Goal: Information Seeking & Learning: Find specific page/section

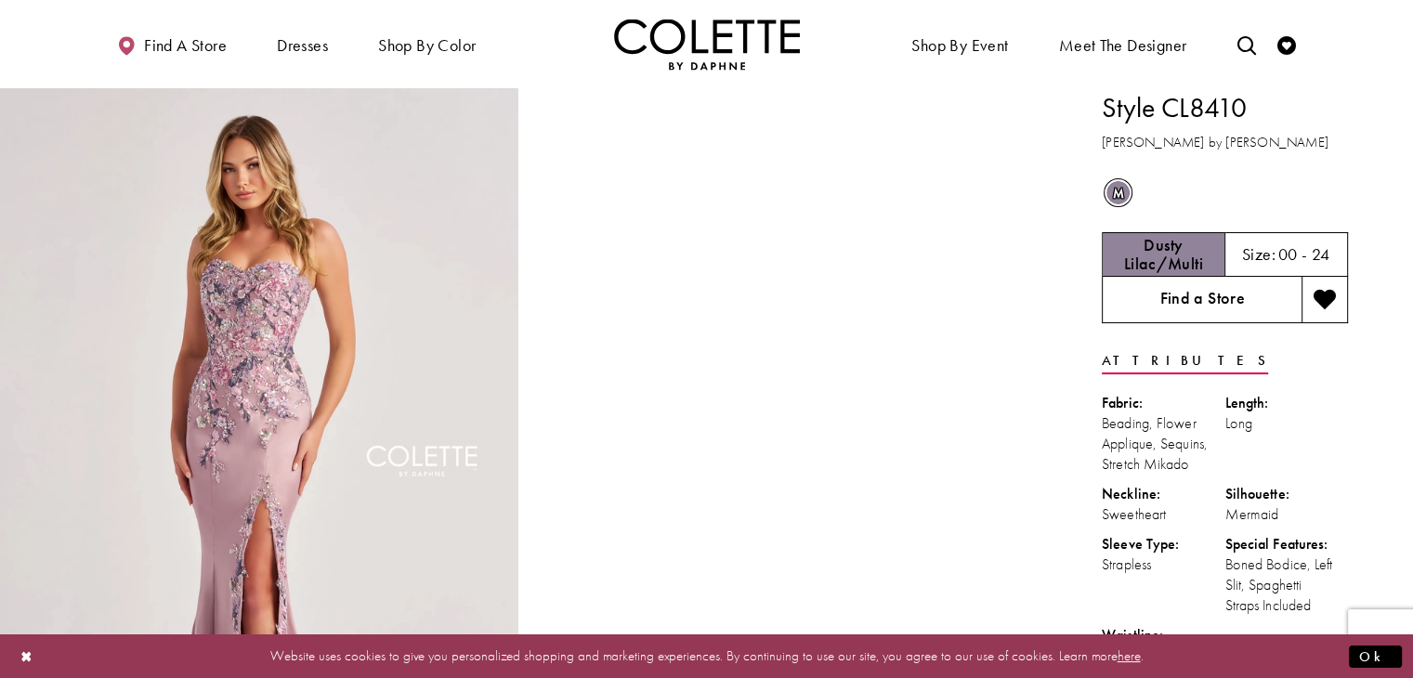
click at [1239, 308] on link "Find a Store" at bounding box center [1202, 300] width 200 height 46
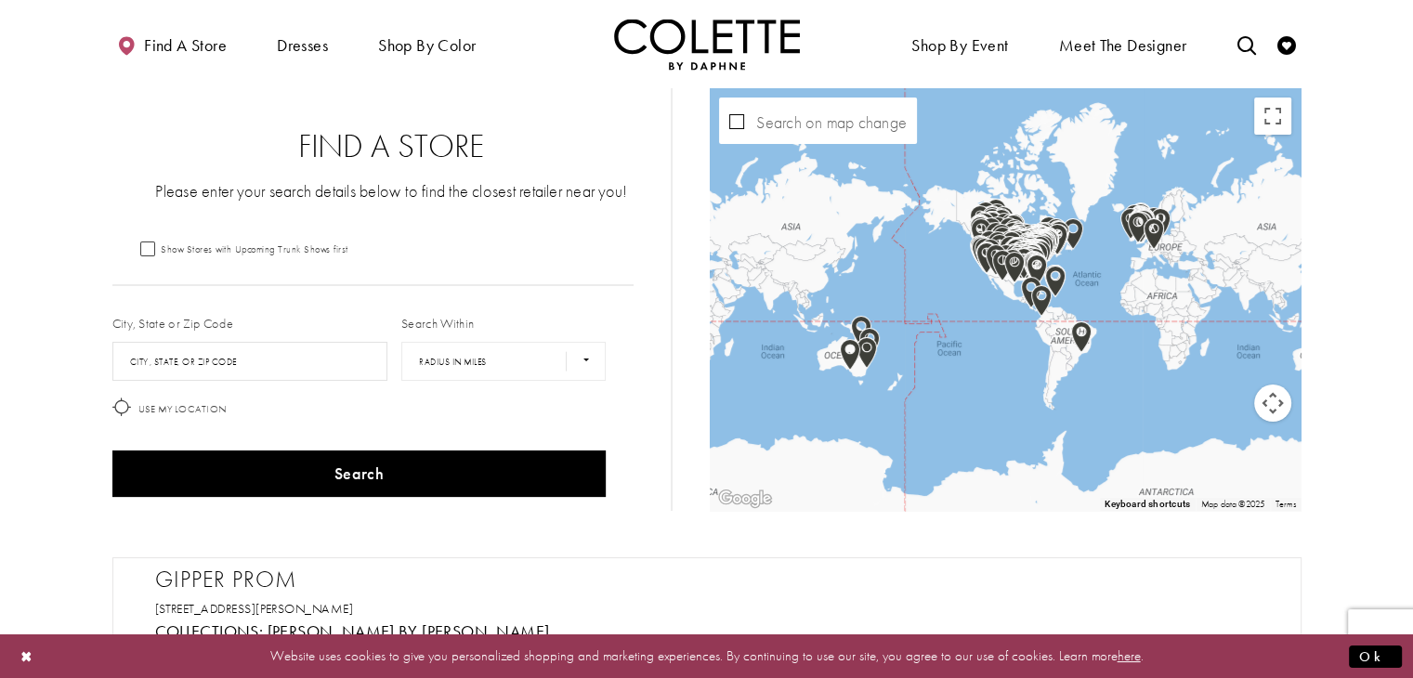
click at [122, 405] on icon at bounding box center [121, 407] width 19 height 19
click at [1081, 250] on img "Map with store locations" at bounding box center [1072, 234] width 35 height 46
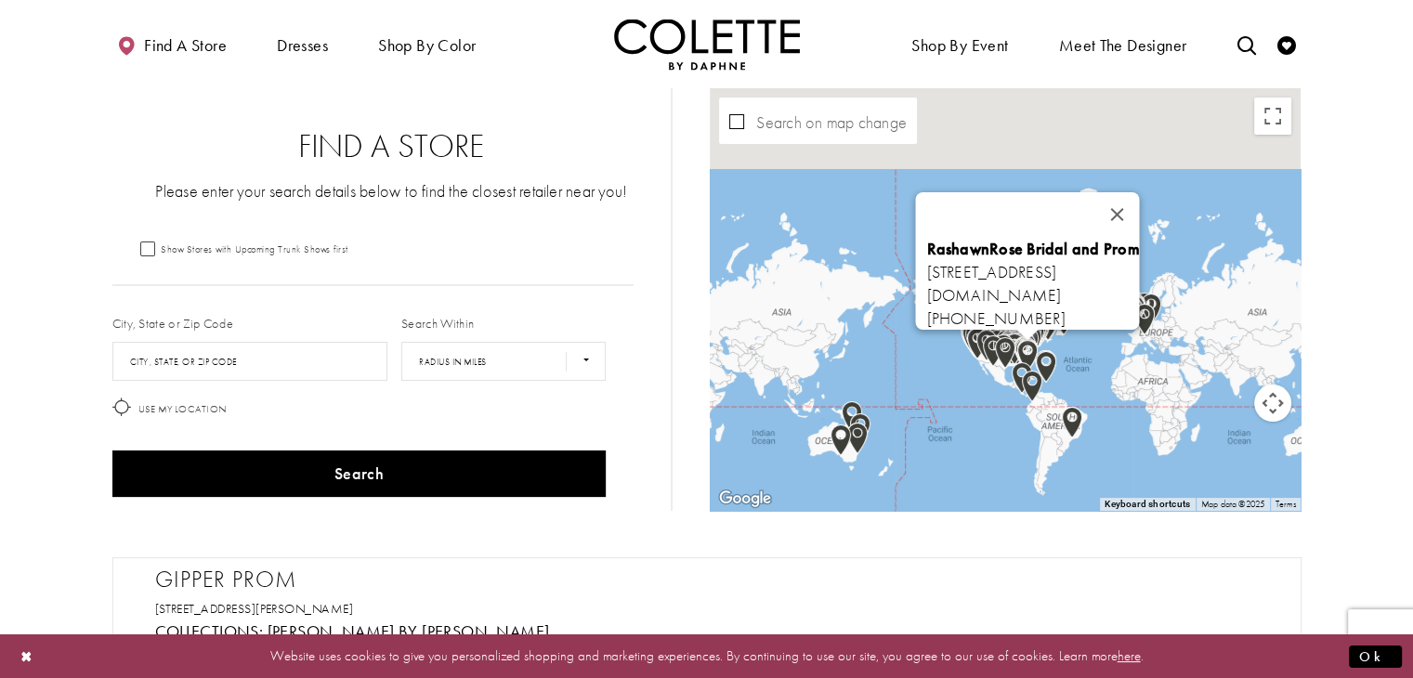
click at [1067, 332] on img "Map with store locations" at bounding box center [1063, 319] width 35 height 46
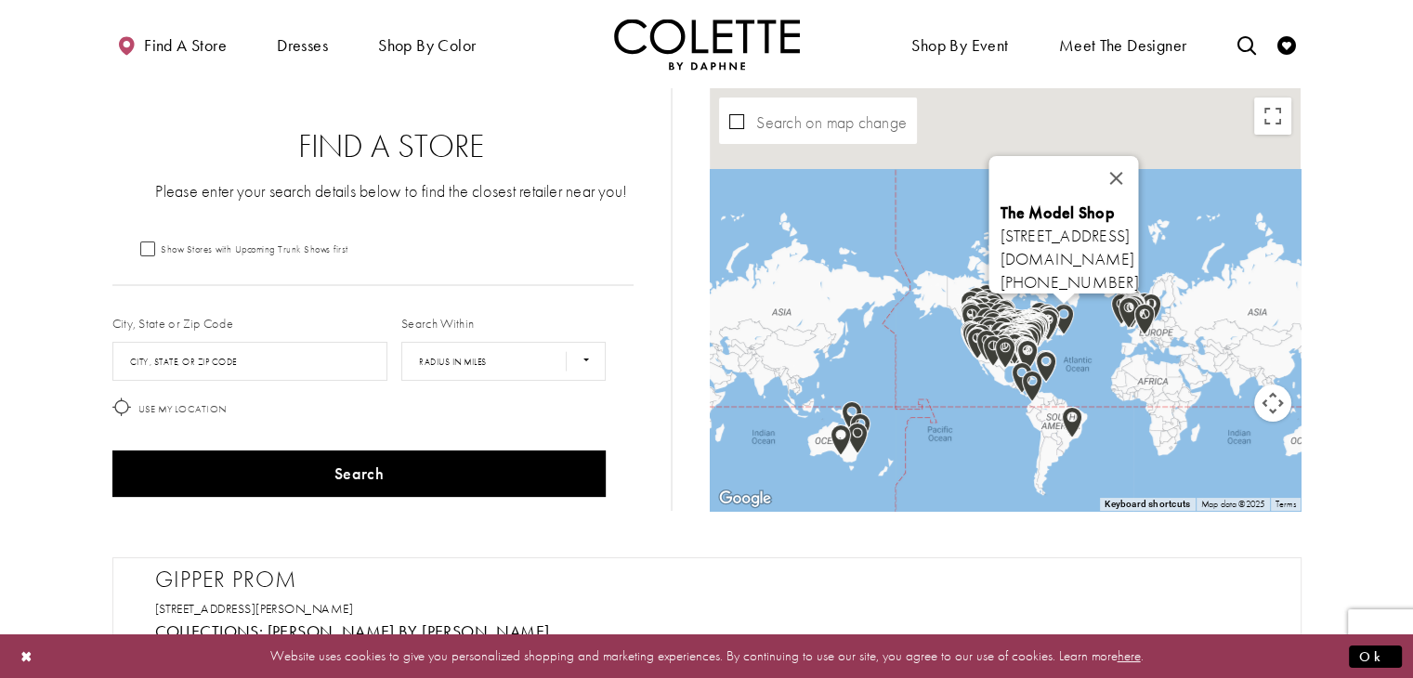
click at [1048, 316] on img "Map with store locations" at bounding box center [1031, 337] width 35 height 46
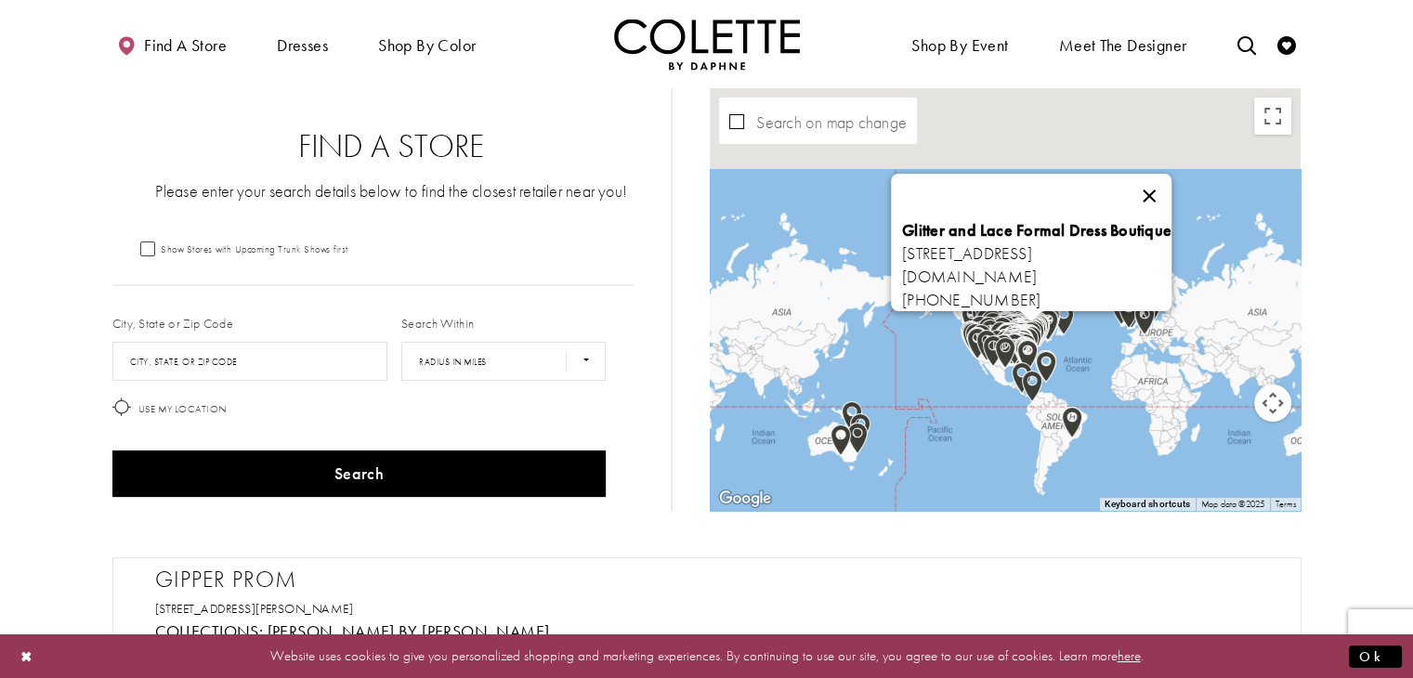
click at [1171, 192] on button "Close" at bounding box center [1149, 196] width 45 height 45
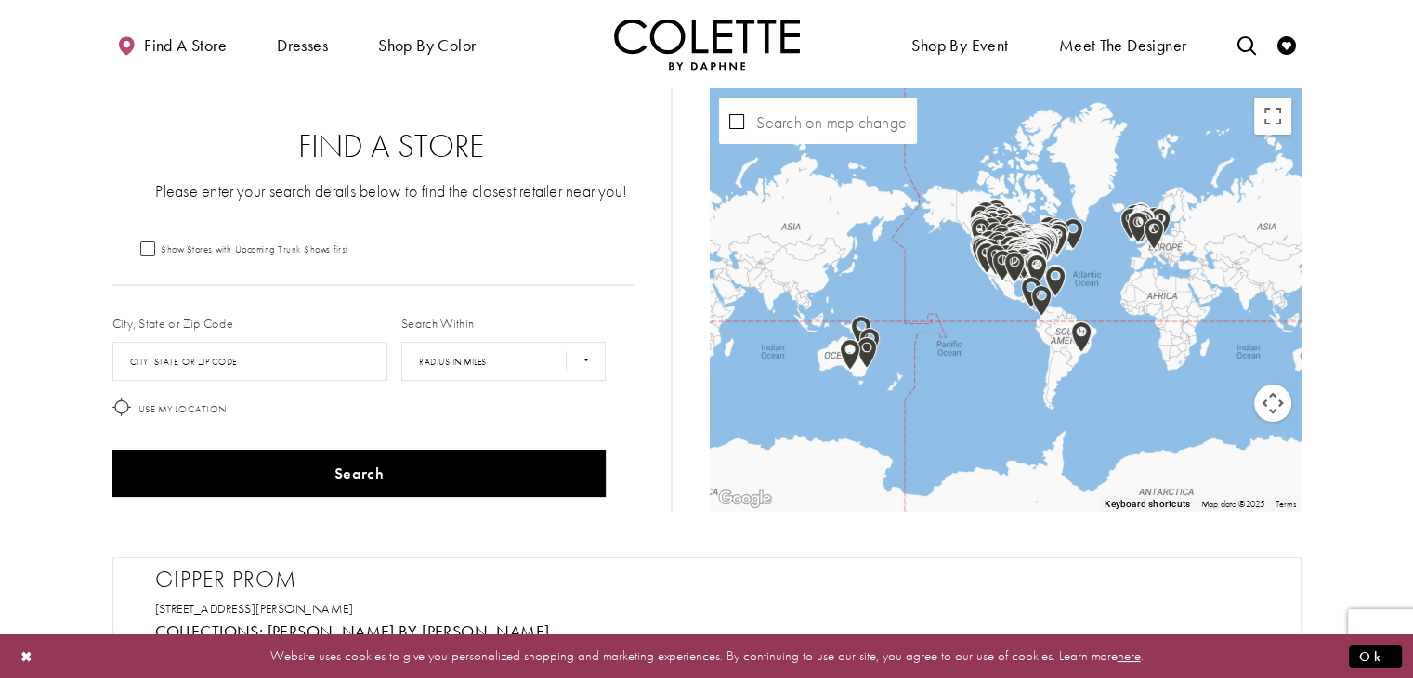
click at [1066, 169] on div "Map with store locations" at bounding box center [1005, 299] width 591 height 423
click at [259, 360] on input "City, State, or ZIP Code" at bounding box center [250, 361] width 276 height 39
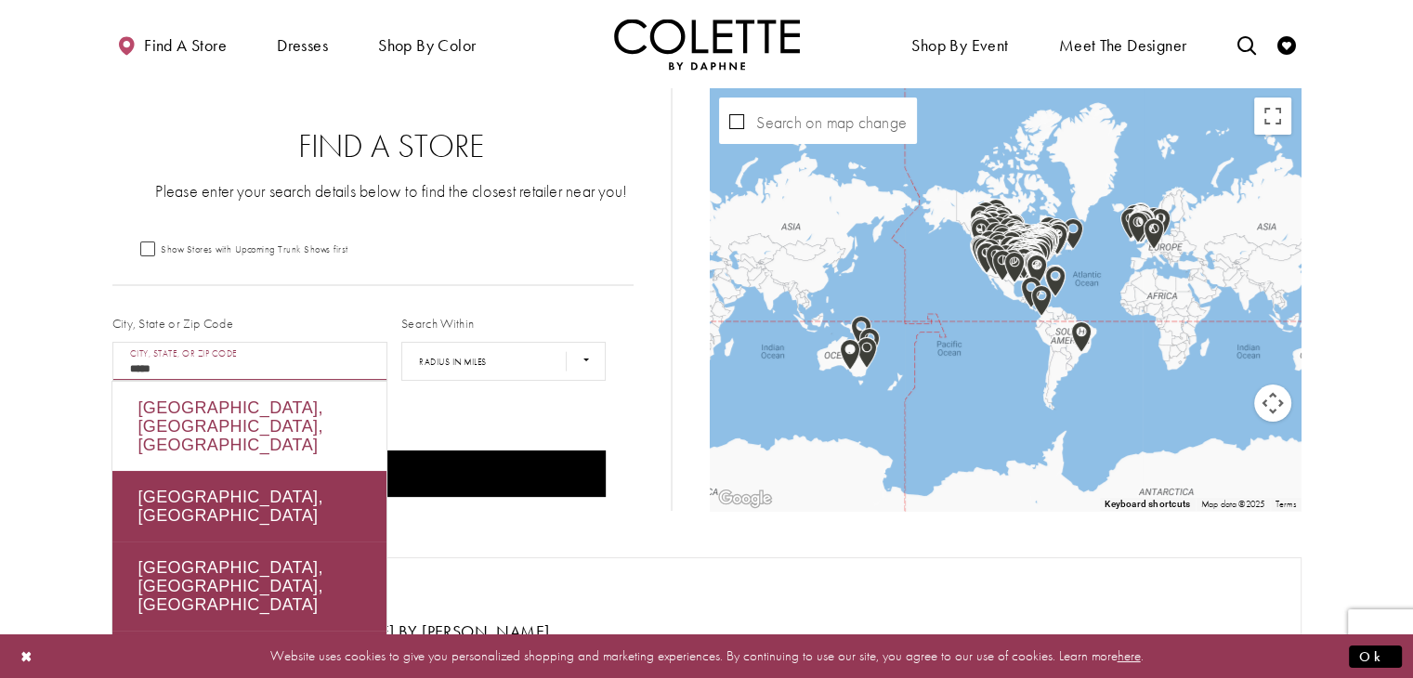
click at [282, 416] on div "Hamilton, ON, Canada" at bounding box center [249, 426] width 274 height 89
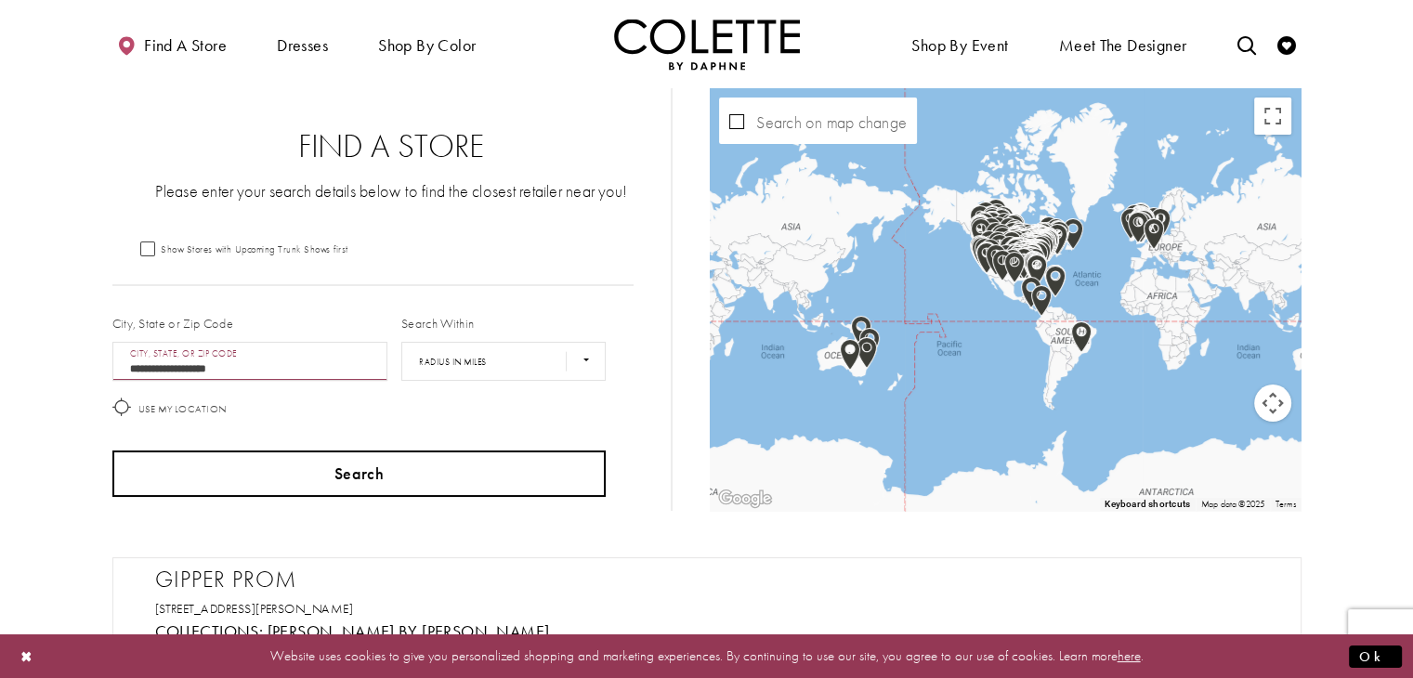
type input "**********"
click at [385, 471] on button "Search" at bounding box center [359, 474] width 494 height 46
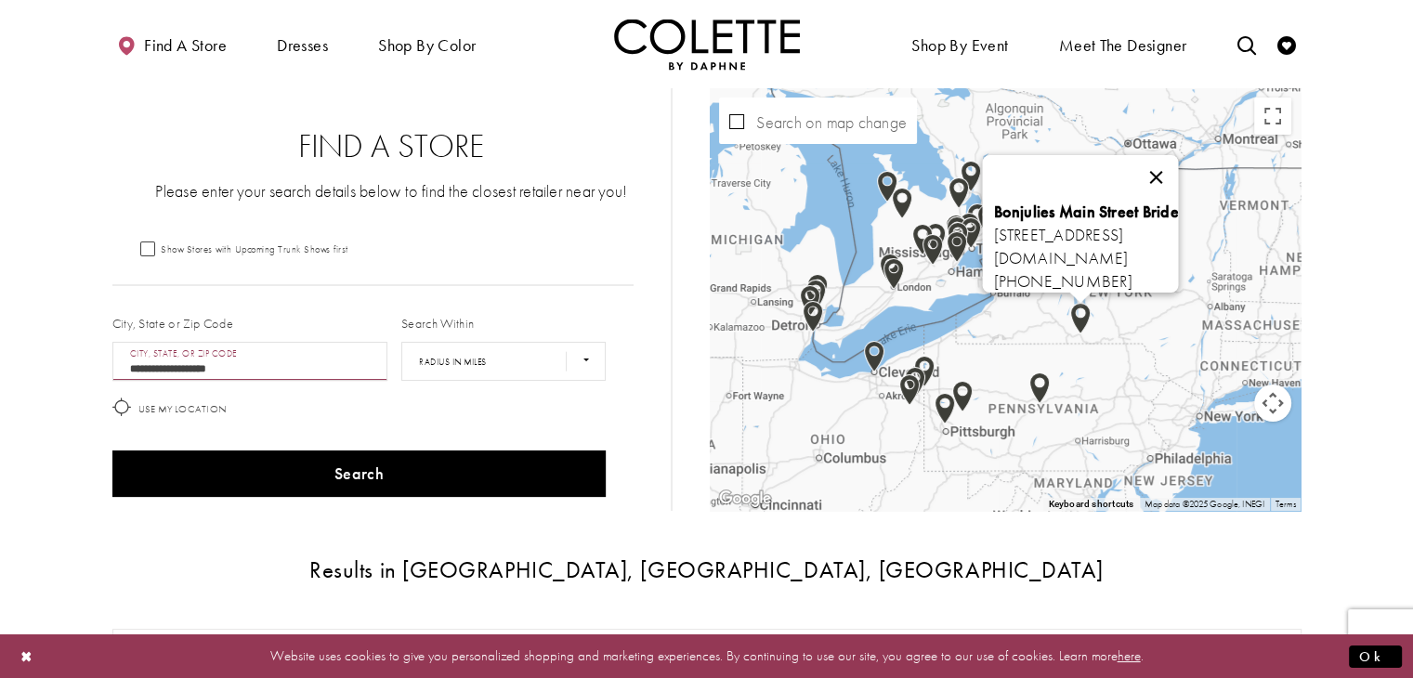
click at [1179, 171] on button "Close" at bounding box center [1156, 177] width 45 height 45
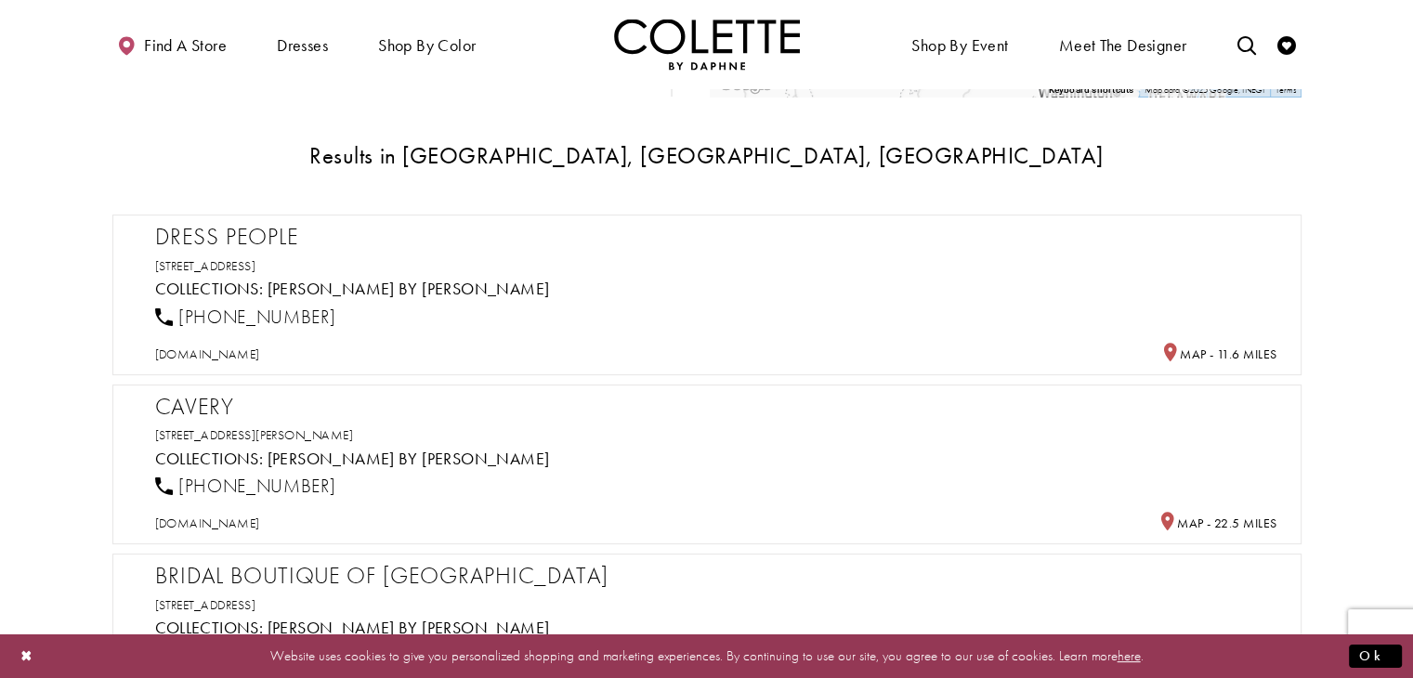
scroll to position [405, 0]
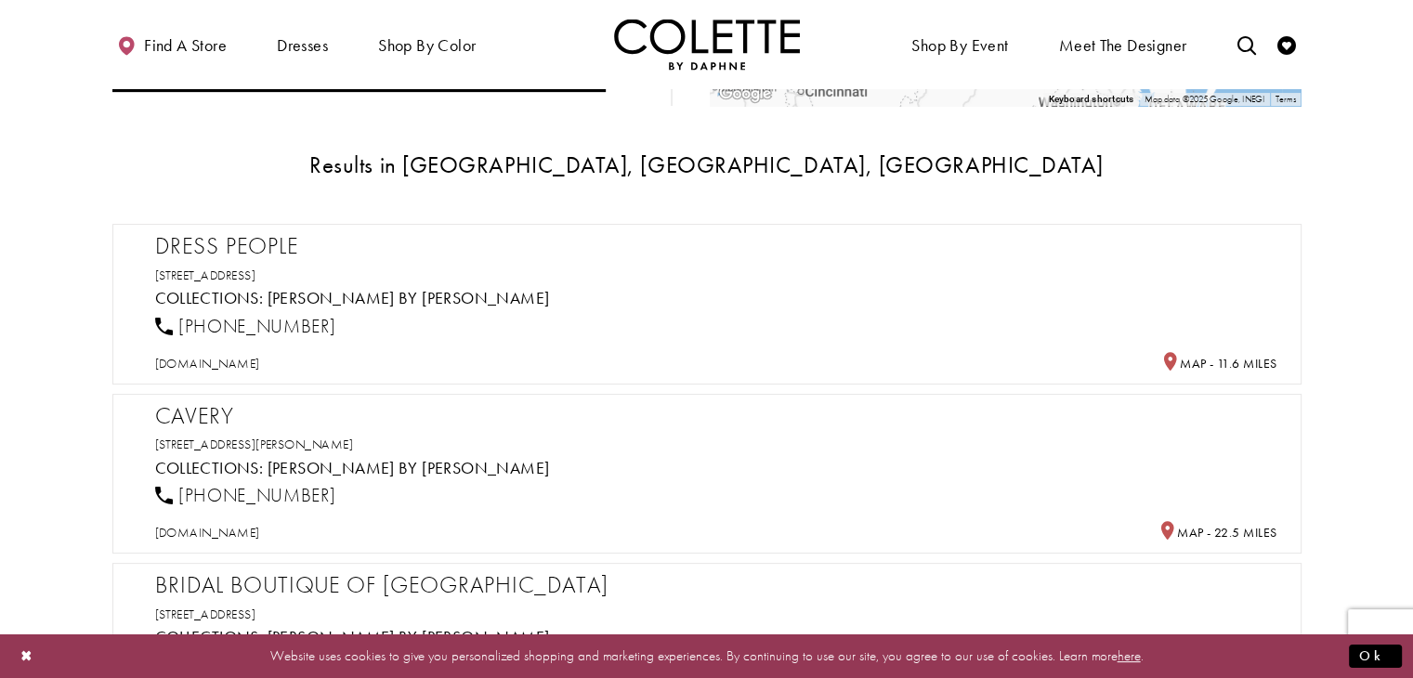
click at [254, 242] on h2 "Dress People" at bounding box center [716, 246] width 1122 height 28
click at [518, 297] on h5 "Collections: Colette by Daphne" at bounding box center [716, 298] width 1122 height 19
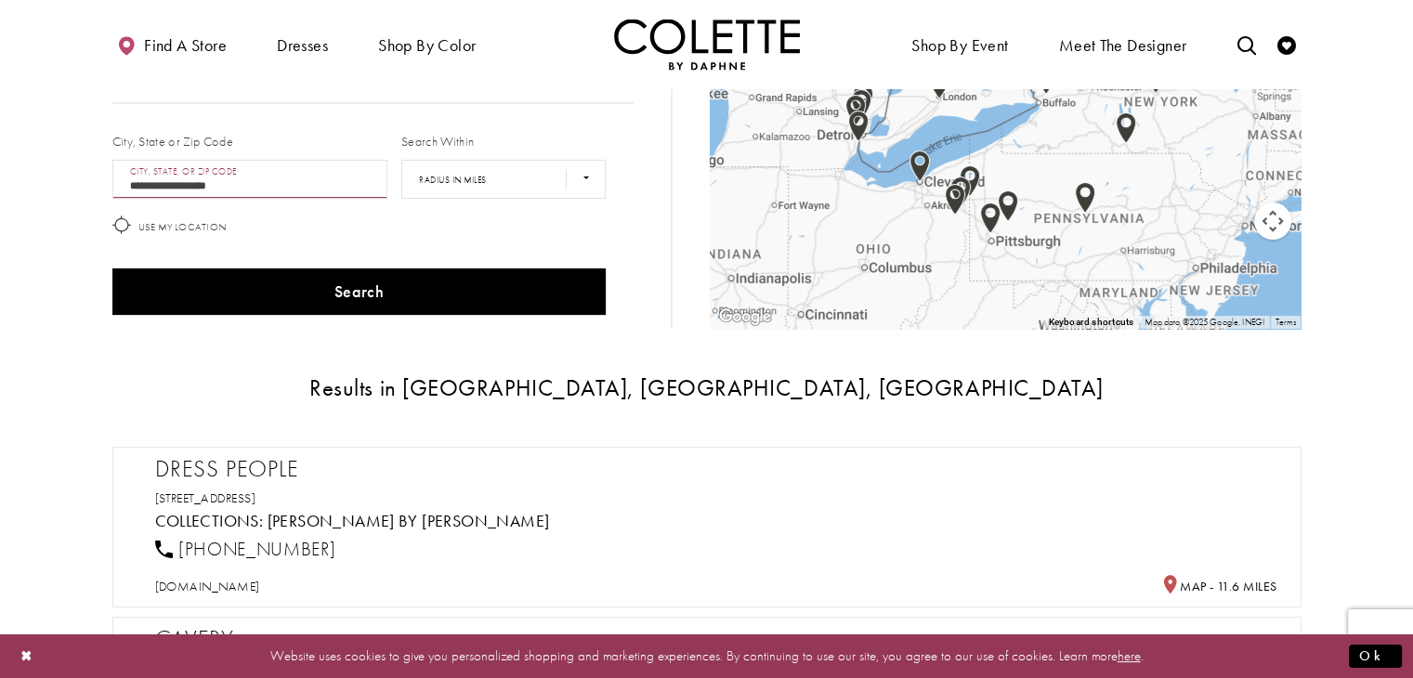
scroll to position [0, 0]
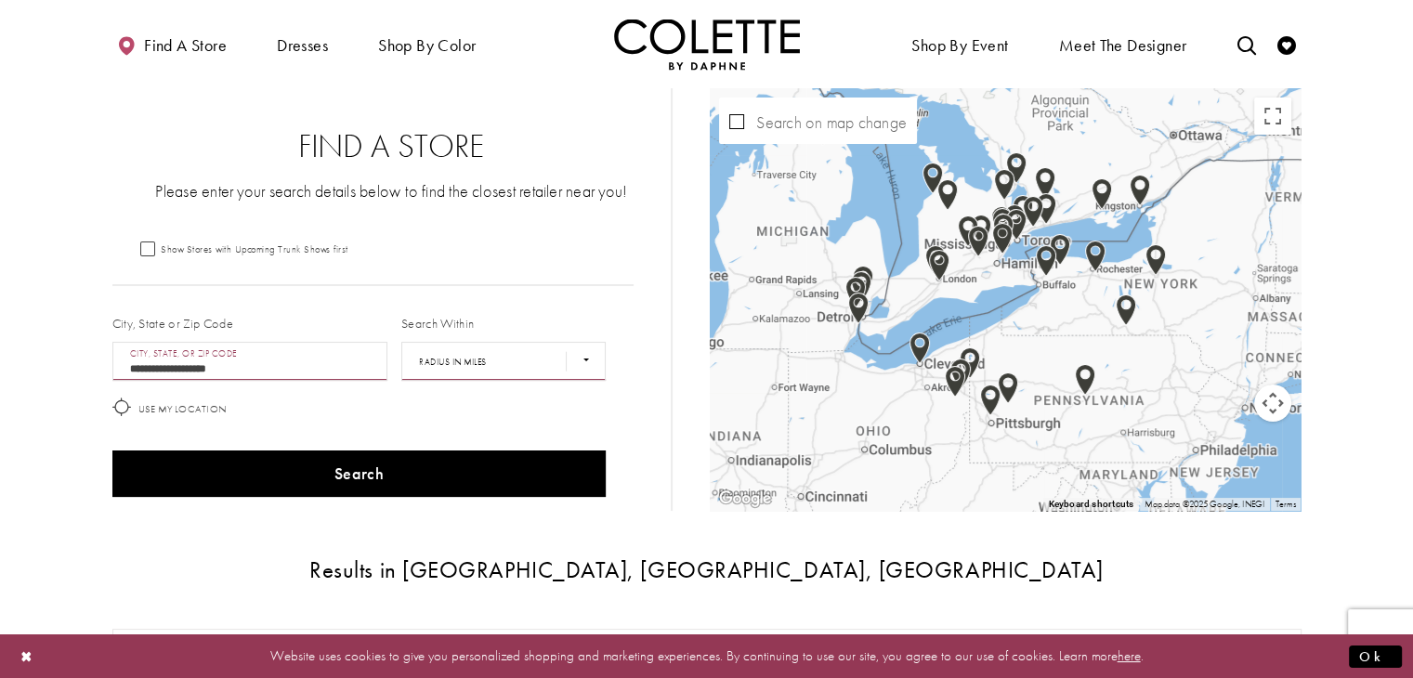
click at [593, 356] on select "**** ** *** *** ***" at bounding box center [503, 361] width 204 height 39
select select "*****"
click at [401, 342] on select "**** ** *** *** ***" at bounding box center [503, 361] width 204 height 39
click at [490, 367] on select "**** ** *** *** ***" at bounding box center [503, 361] width 204 height 39
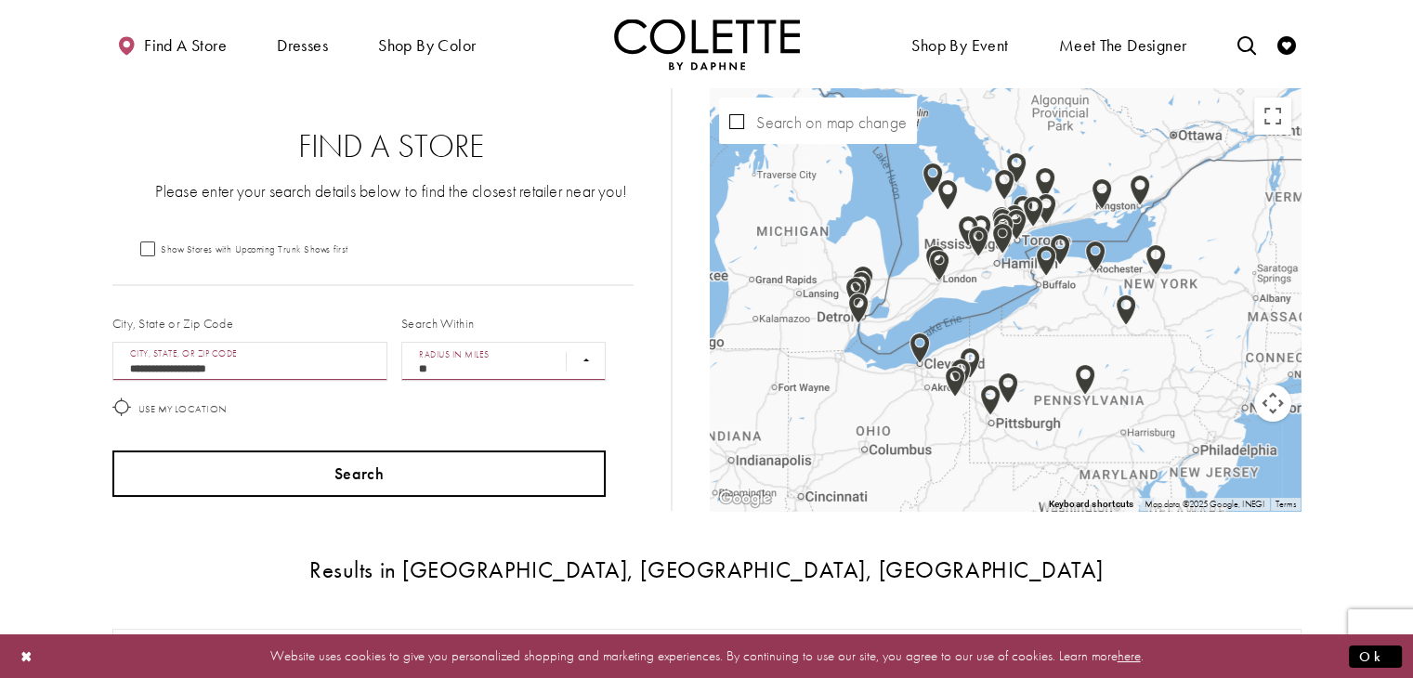
click at [346, 476] on button "Search" at bounding box center [359, 474] width 494 height 46
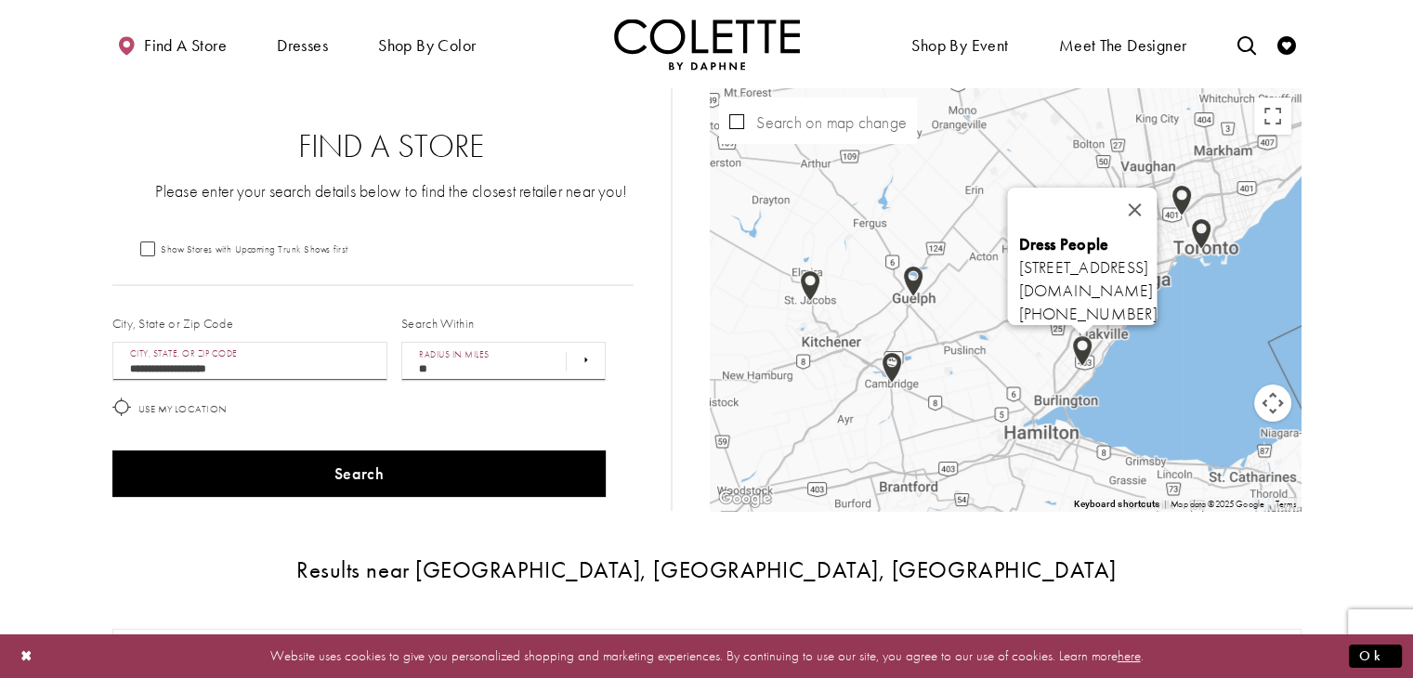
click at [1079, 351] on img "Map with store locations" at bounding box center [1082, 351] width 35 height 46
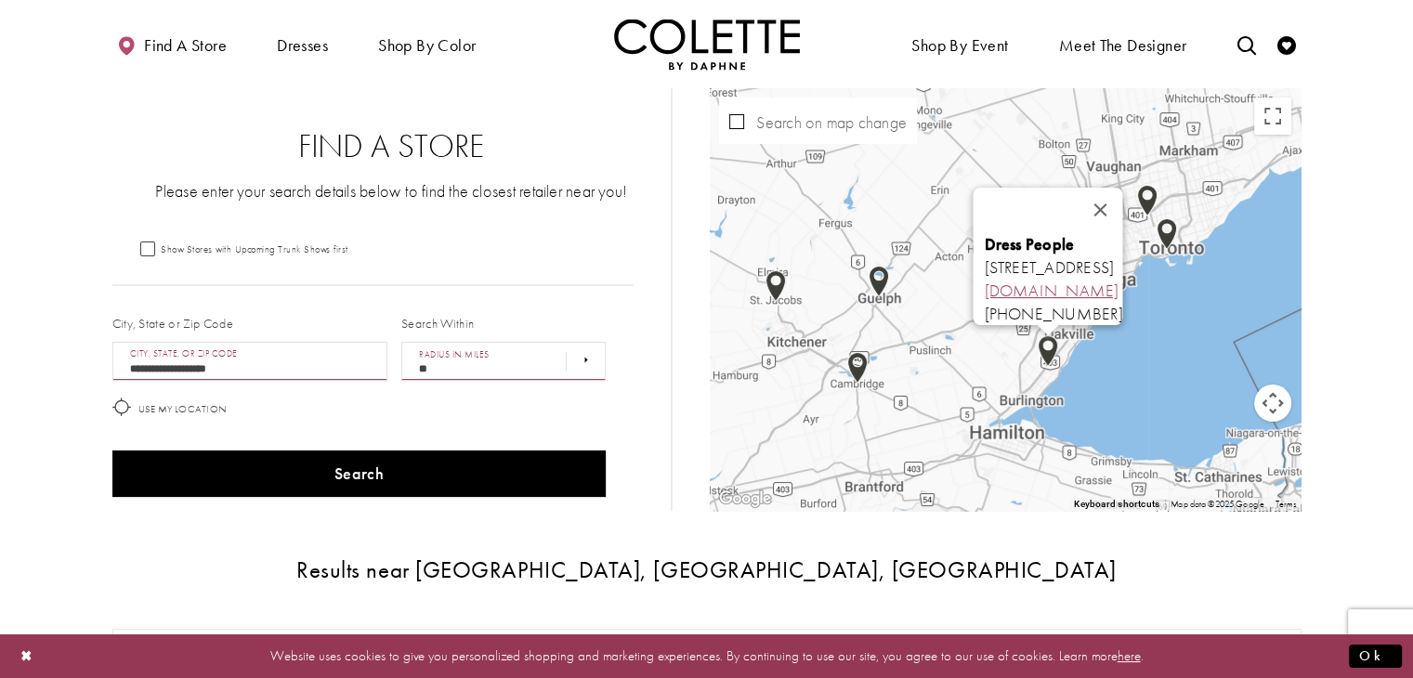
click at [985, 281] on link "dresspeople.ca" at bounding box center [1052, 290] width 135 height 21
click at [997, 581] on h3 "Results near Hamilton, ON, Canada" at bounding box center [706, 569] width 1189 height 25
click at [1123, 194] on button "Close" at bounding box center [1101, 210] width 45 height 45
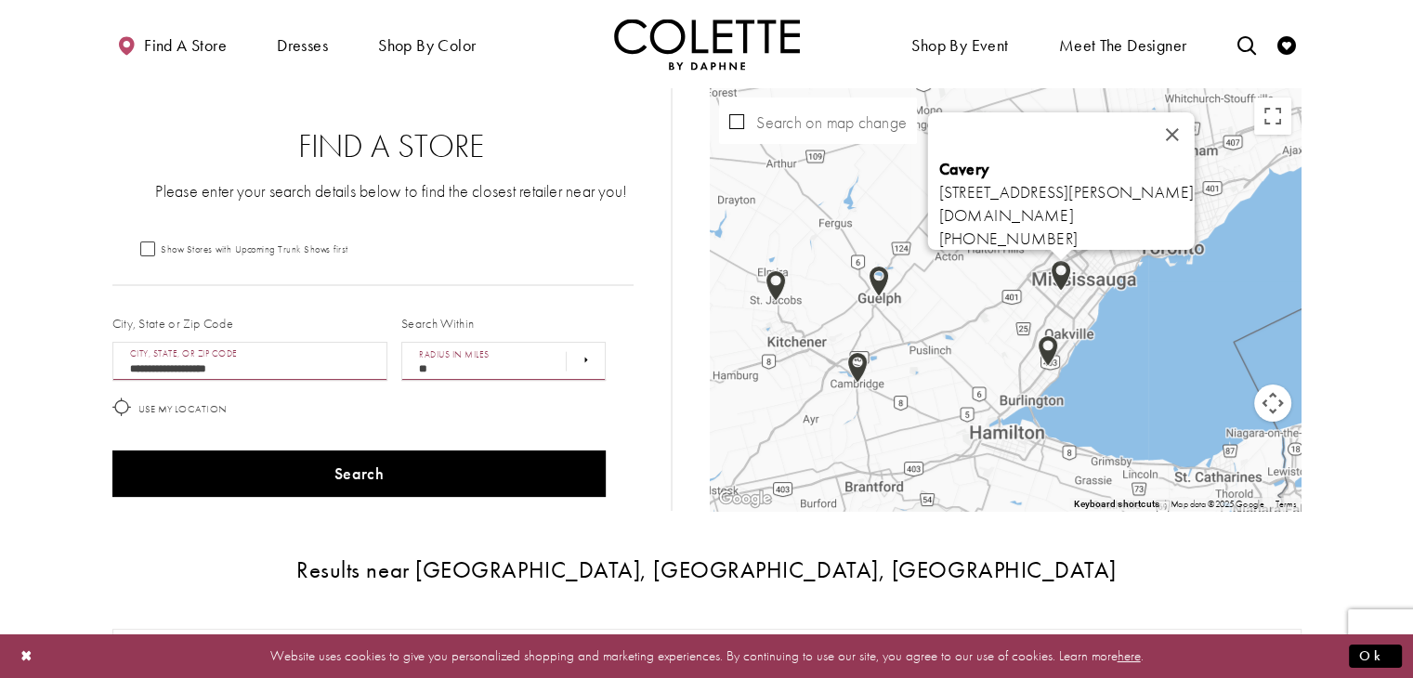
click at [1061, 274] on img "Map with store locations" at bounding box center [1060, 276] width 35 height 46
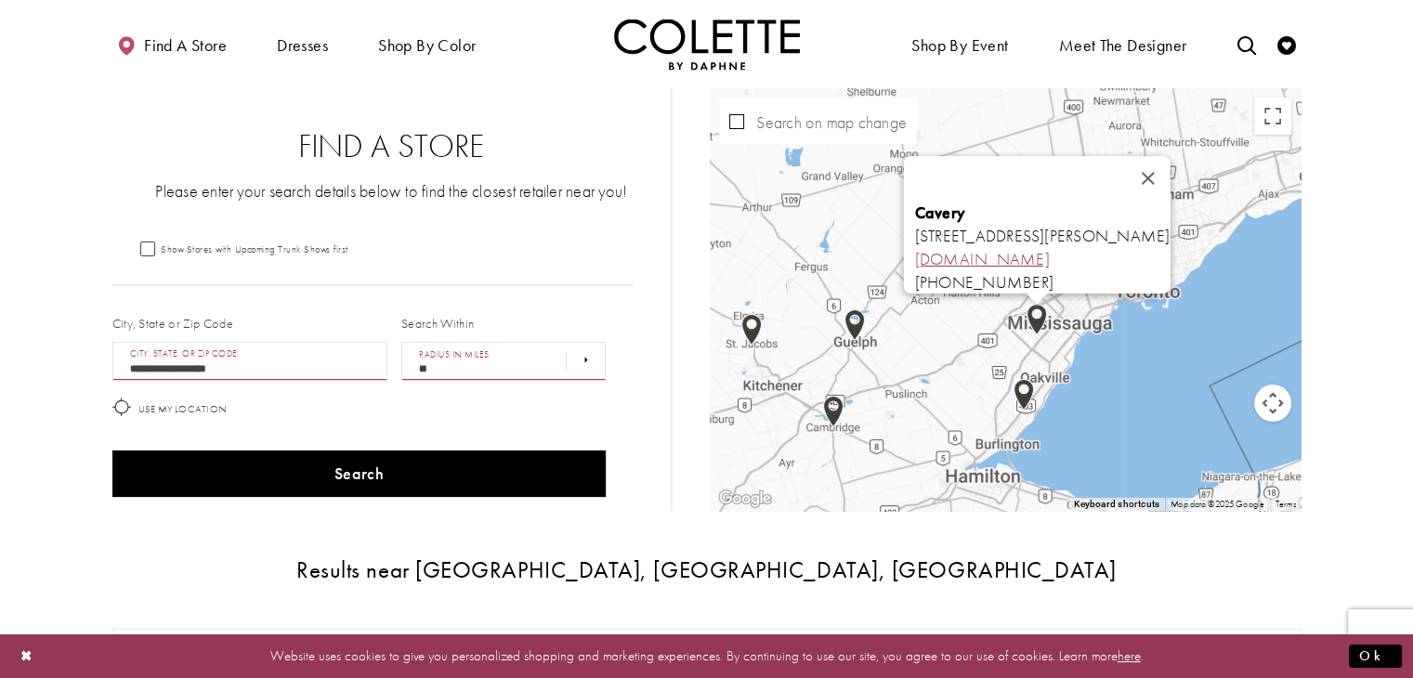
click at [915, 250] on link "caveryerinmills.com" at bounding box center [982, 258] width 135 height 21
click at [1171, 156] on button "Close" at bounding box center [1148, 178] width 45 height 45
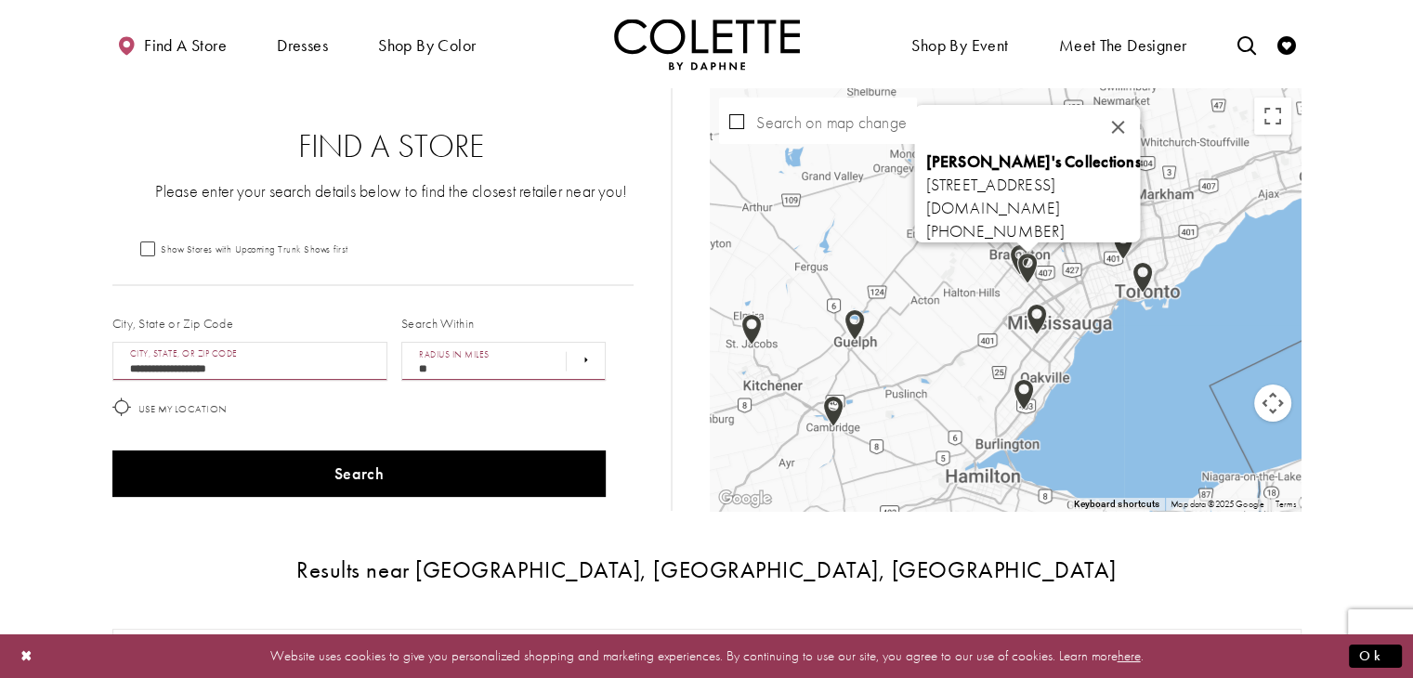
click at [1026, 300] on div "Monique's Collections 499 Main St S, Brampton, ON L6Y 1N7, Canada moniquesdress…" at bounding box center [1300, 300] width 591 height 0
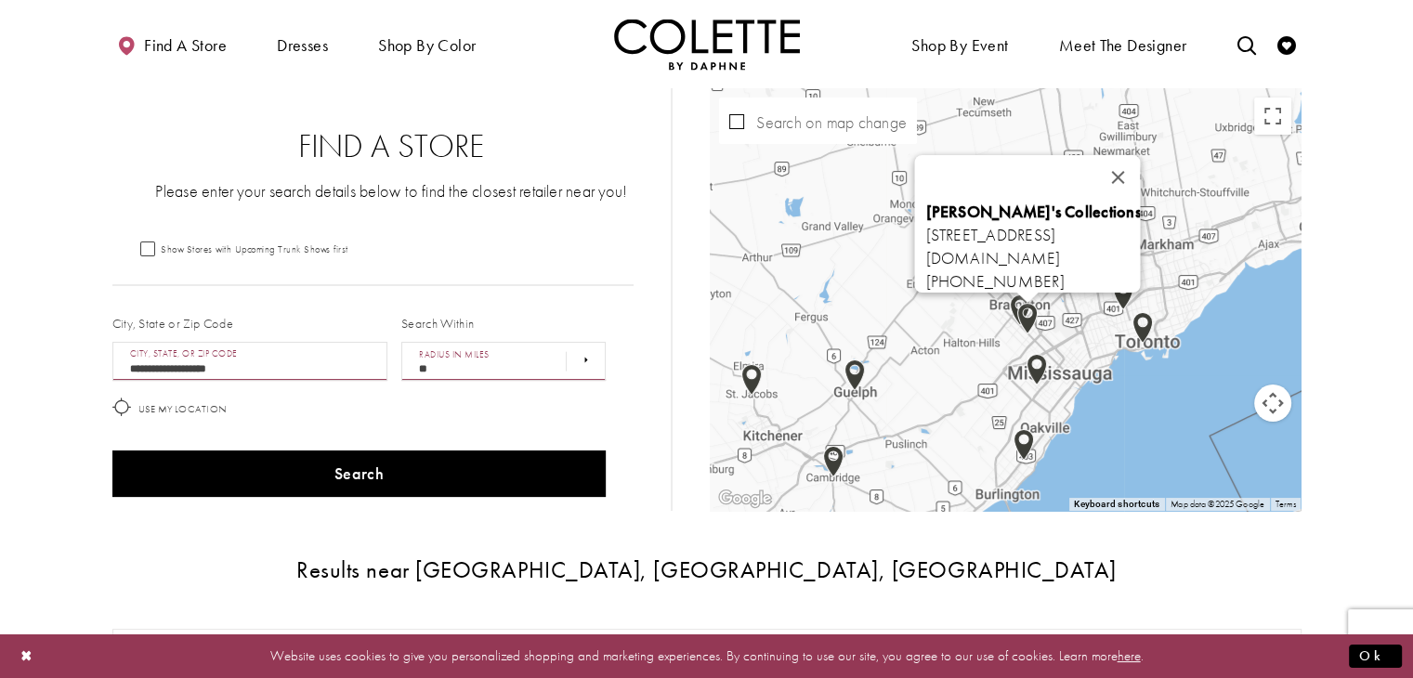
click at [986, 565] on h3 "Results near Hamilton, ON, Canada" at bounding box center [706, 569] width 1189 height 25
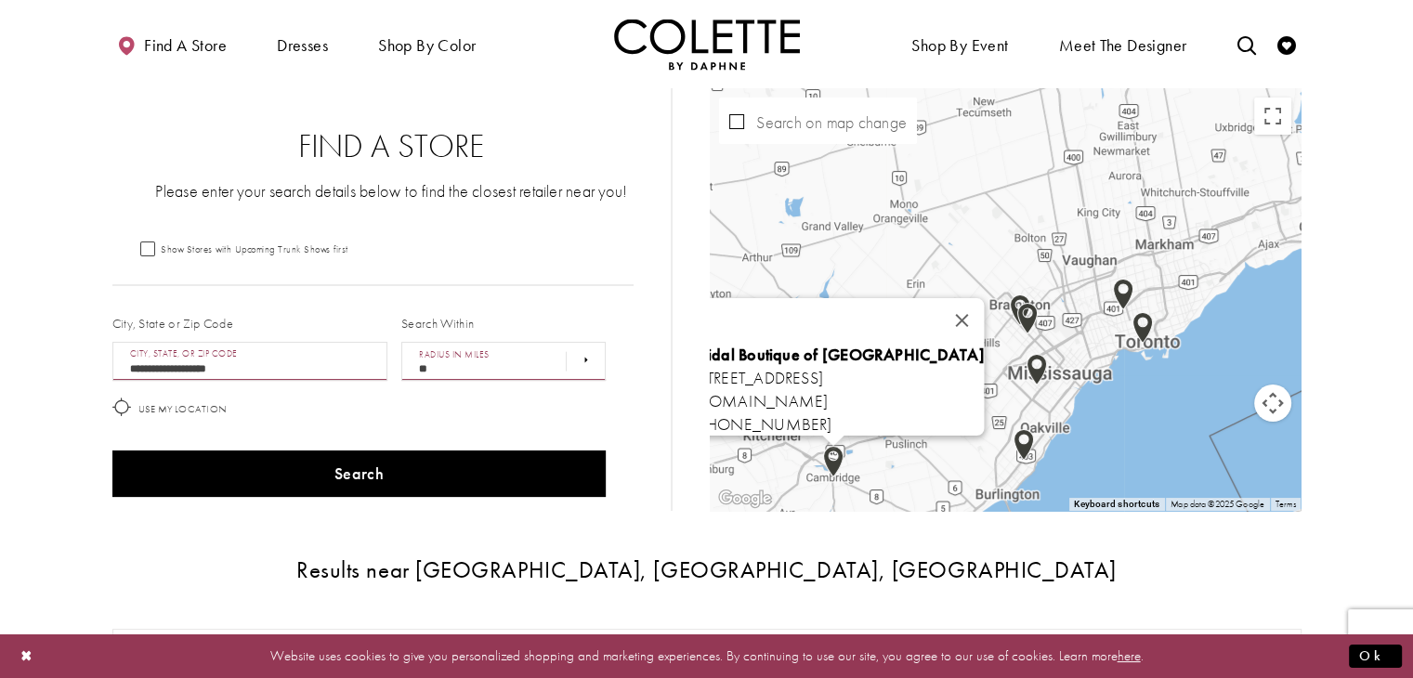
click at [835, 457] on div "Bridal Boutique of Cambridge 38 Ainslie St N, Cambridge, ON N1R 3J5, Canada bbc…" at bounding box center [1005, 299] width 591 height 423
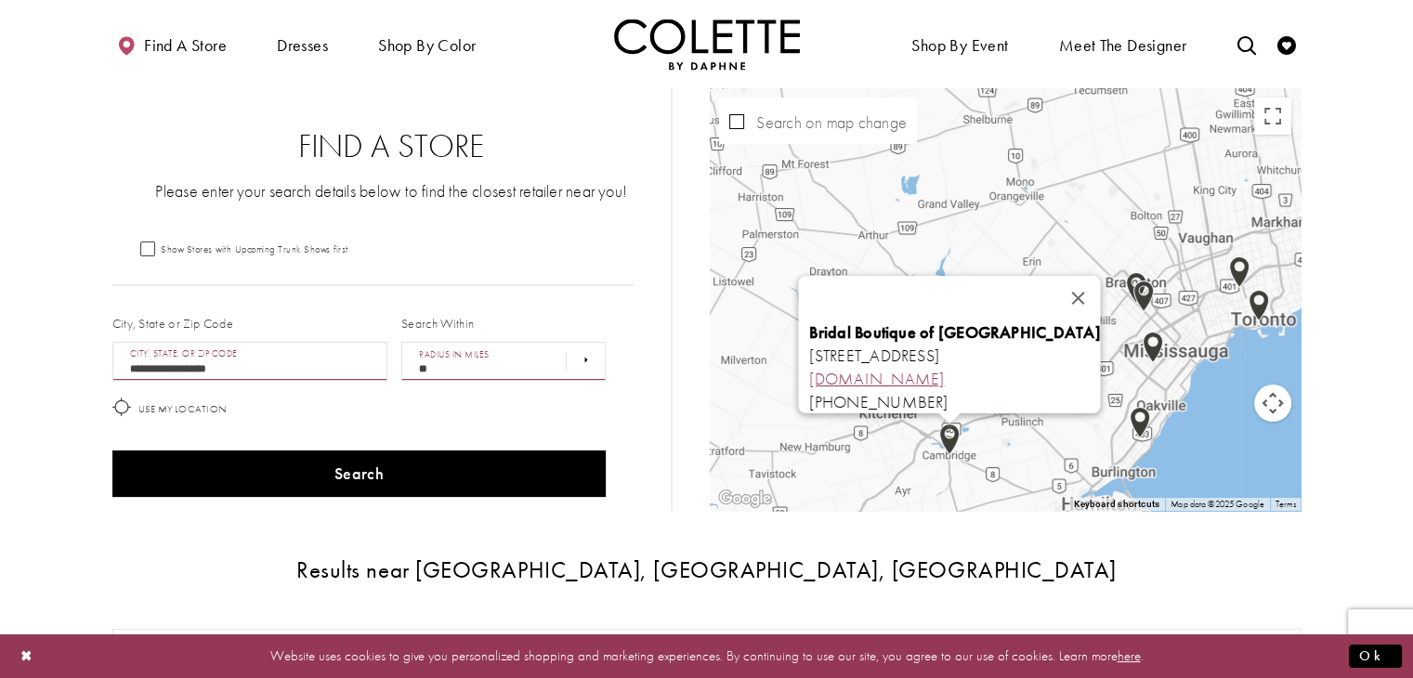
click at [810, 370] on link "bbcambridge.ca" at bounding box center [877, 378] width 135 height 21
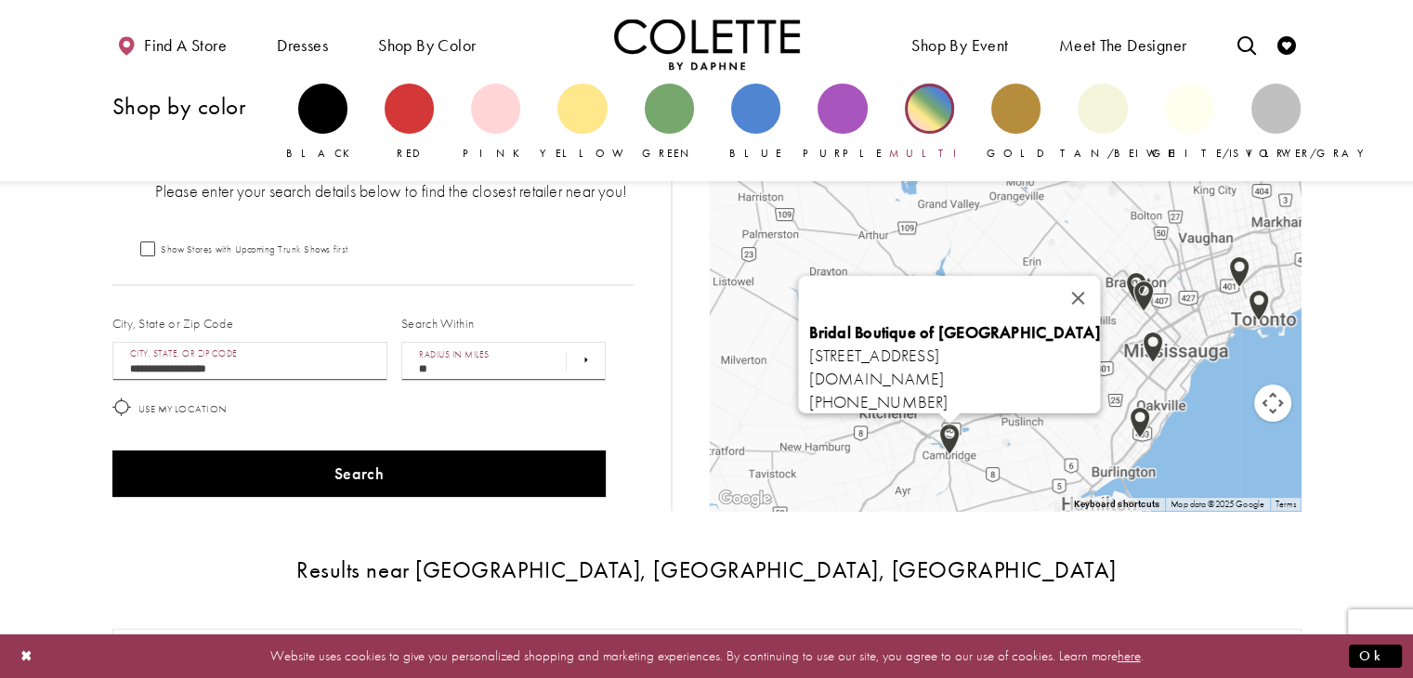
click at [932, 112] on div "Primary block" at bounding box center [929, 108] width 49 height 49
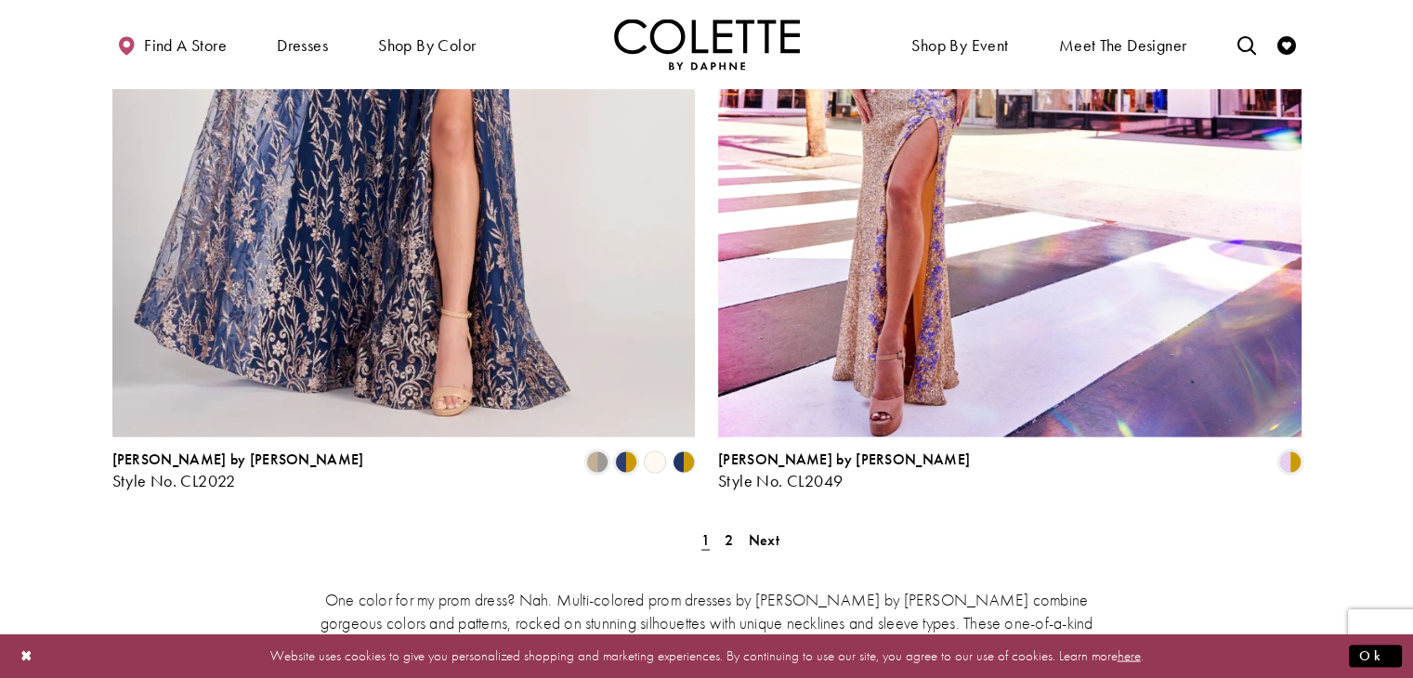
scroll to position [3415, 0]
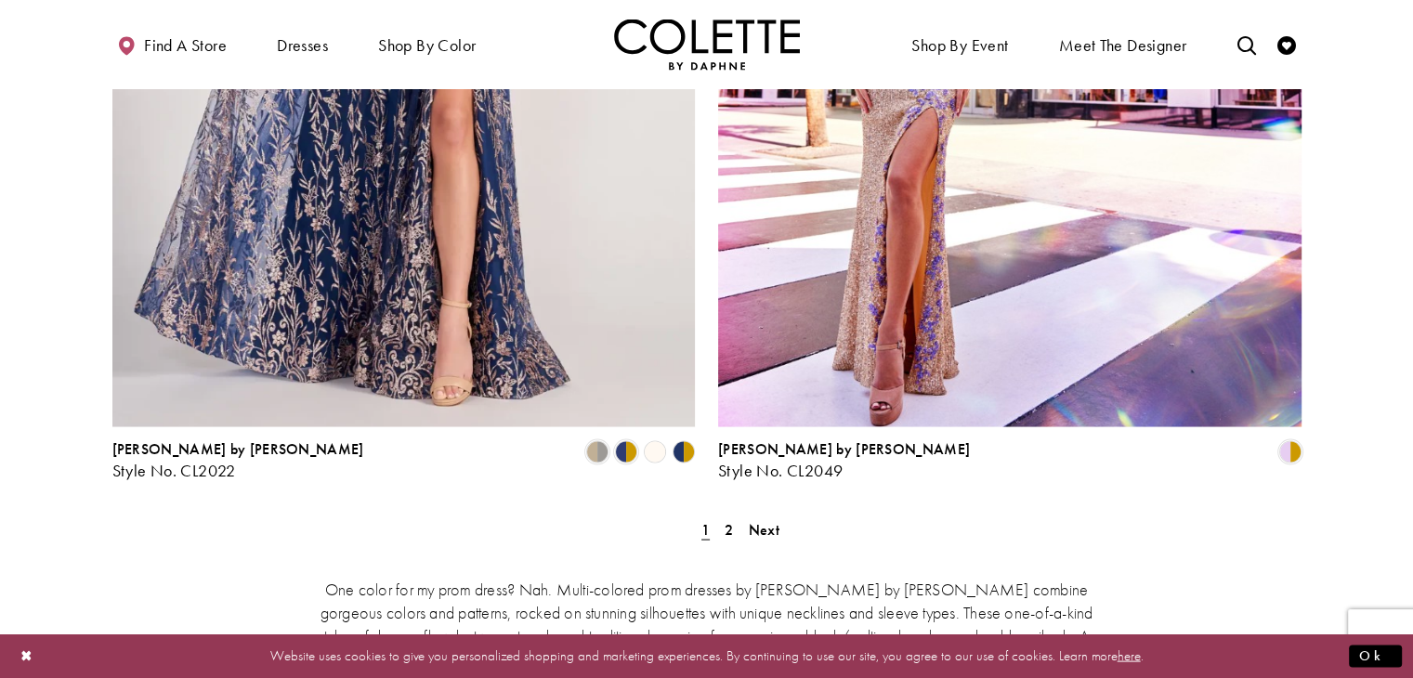
click at [728, 519] on span "2" at bounding box center [729, 529] width 8 height 20
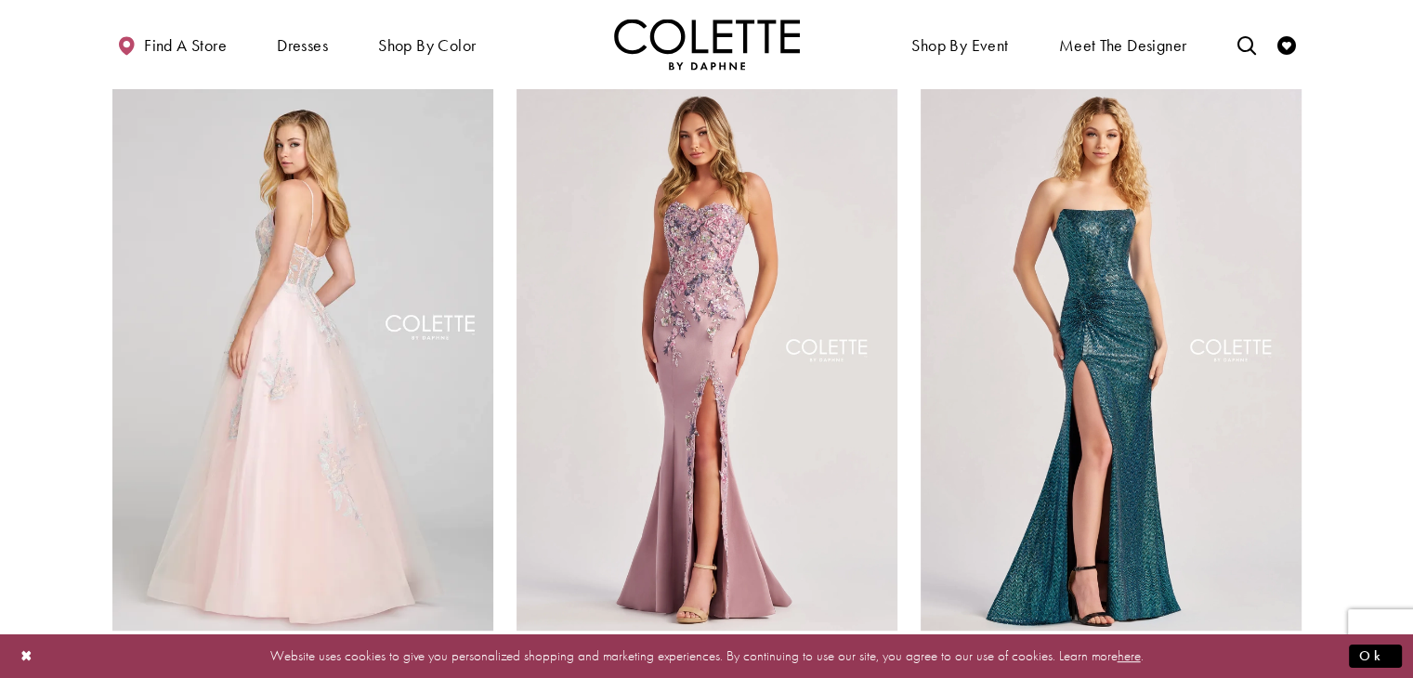
scroll to position [856, 0]
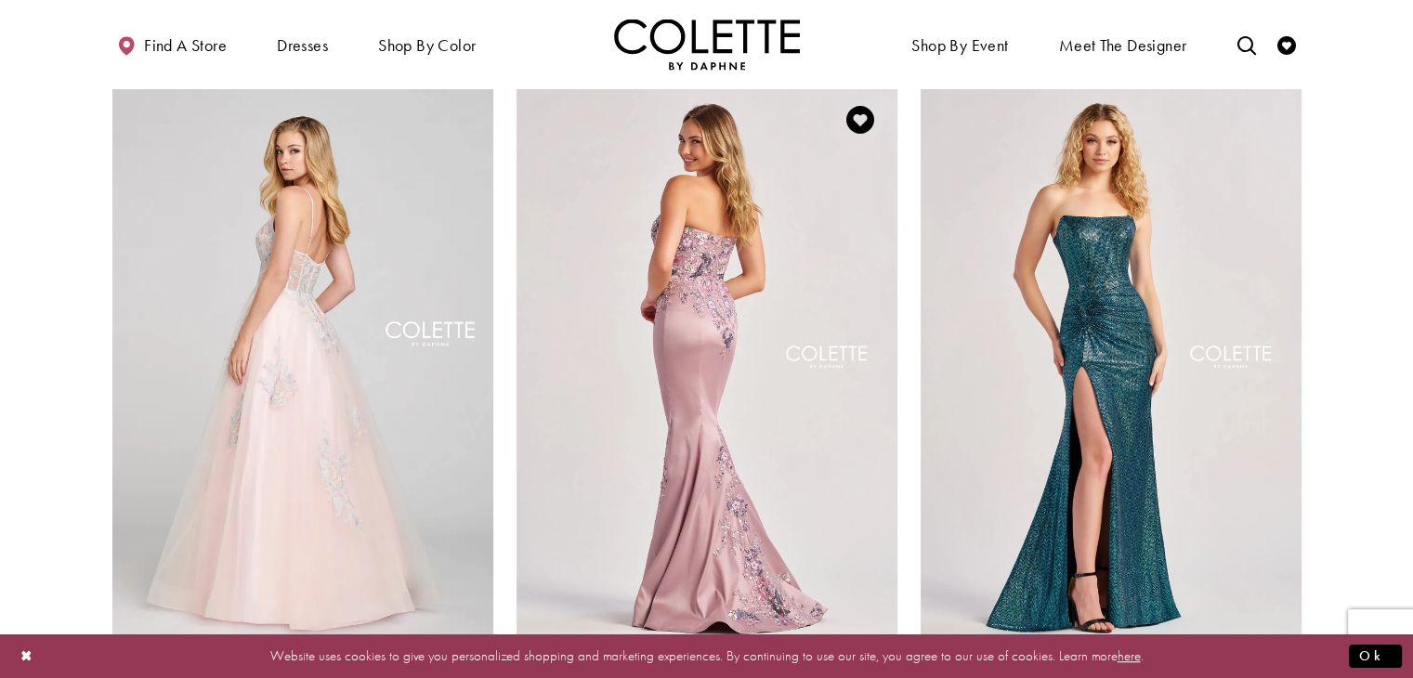
click at [732, 371] on img "Visit Colette by Daphne Style No. CL8410 Page" at bounding box center [707, 360] width 381 height 554
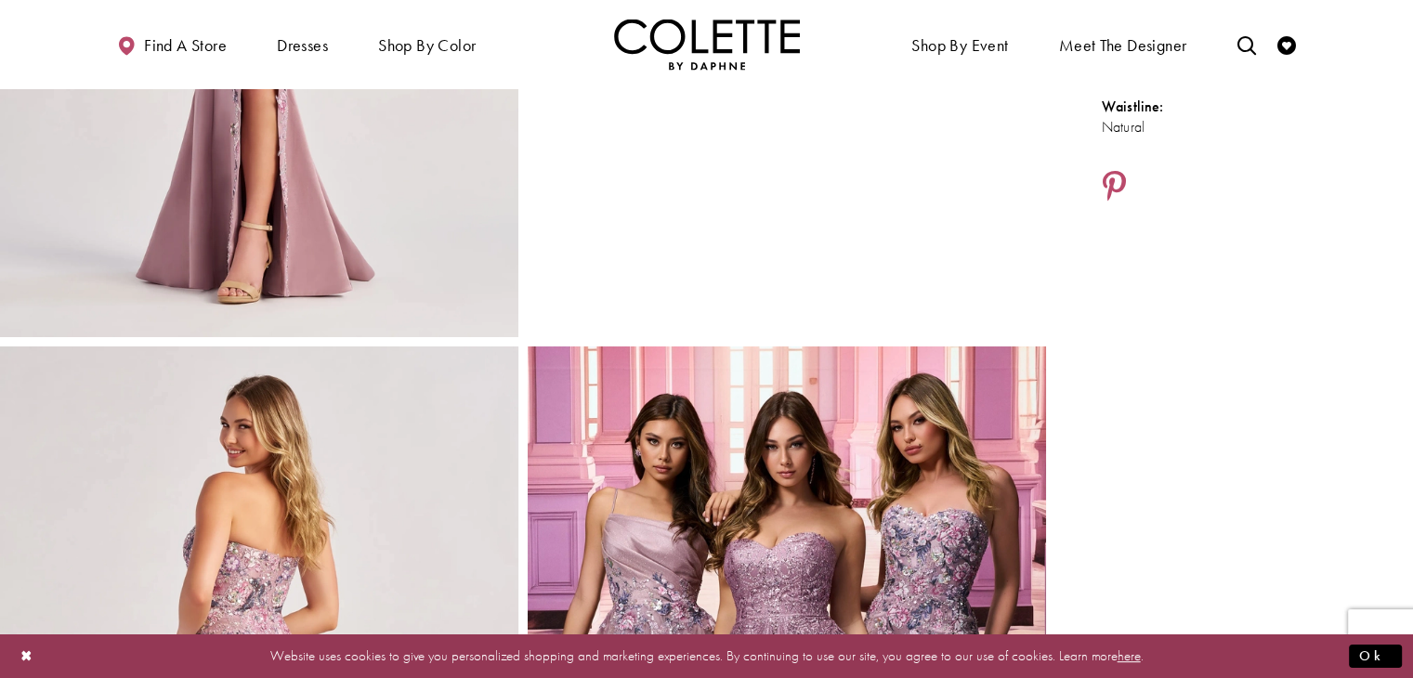
scroll to position [530, 0]
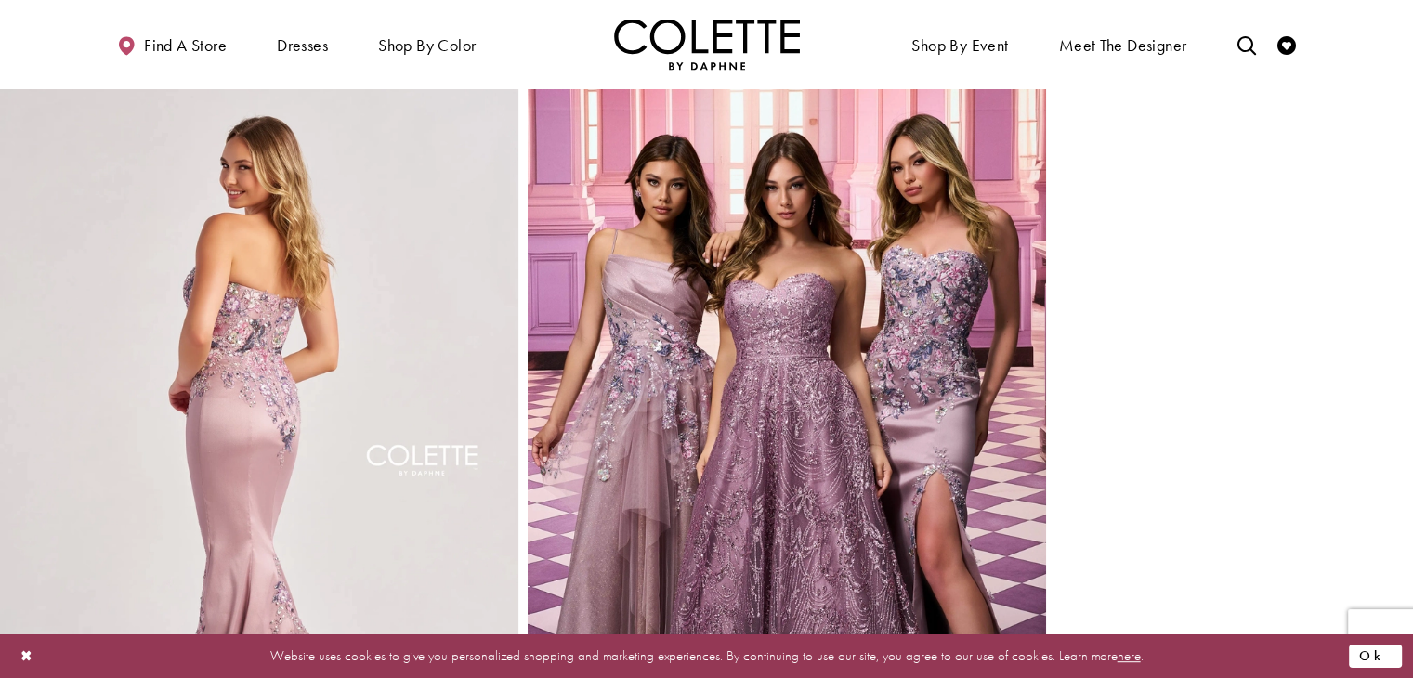
click at [1397, 649] on button "Ok" at bounding box center [1375, 656] width 53 height 23
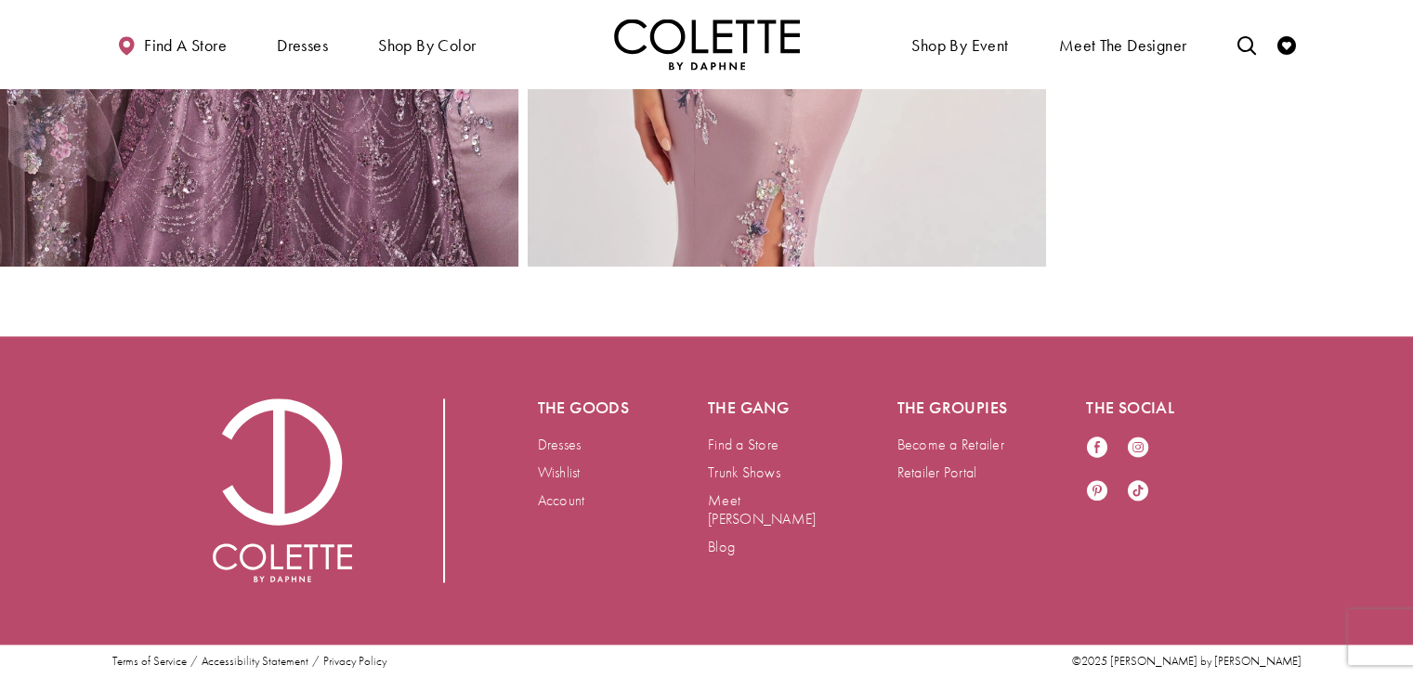
scroll to position [2263, 0]
click at [769, 529] on link "Meet [PERSON_NAME]" at bounding box center [762, 510] width 108 height 38
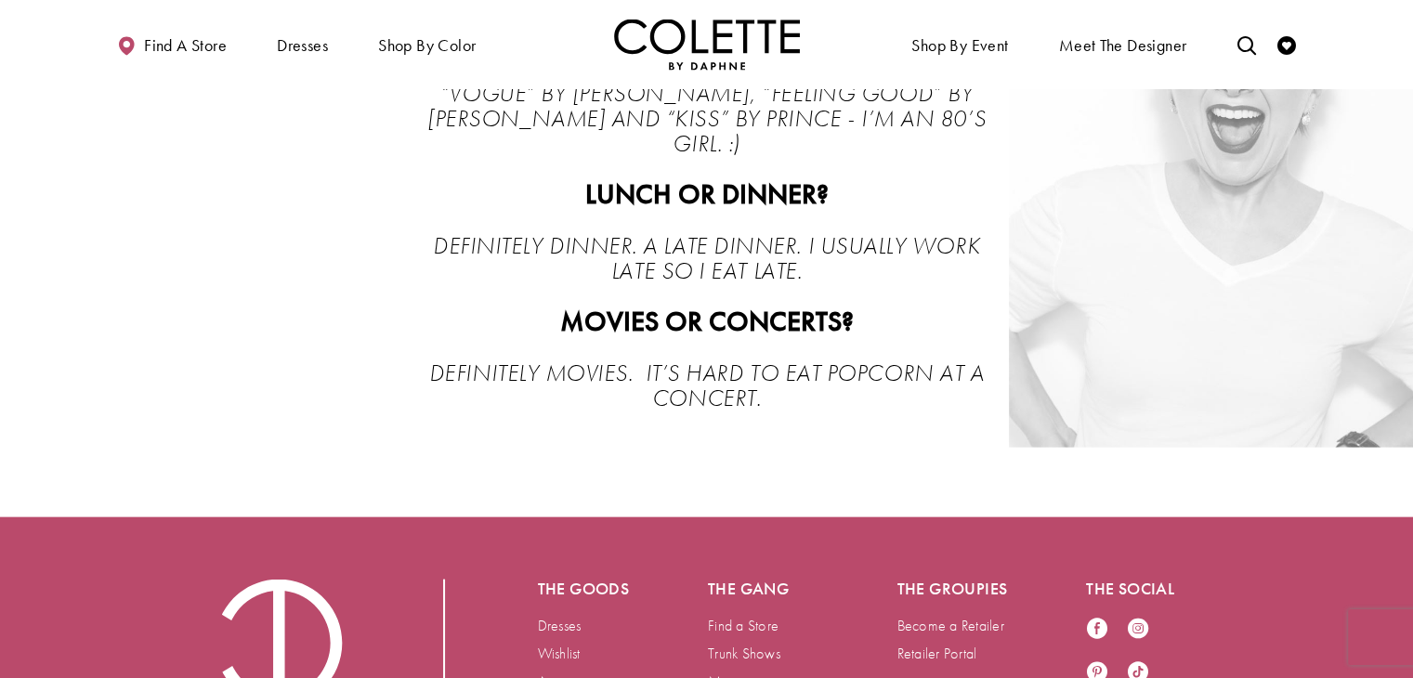
scroll to position [3950, 0]
